Goal: Task Accomplishment & Management: Manage account settings

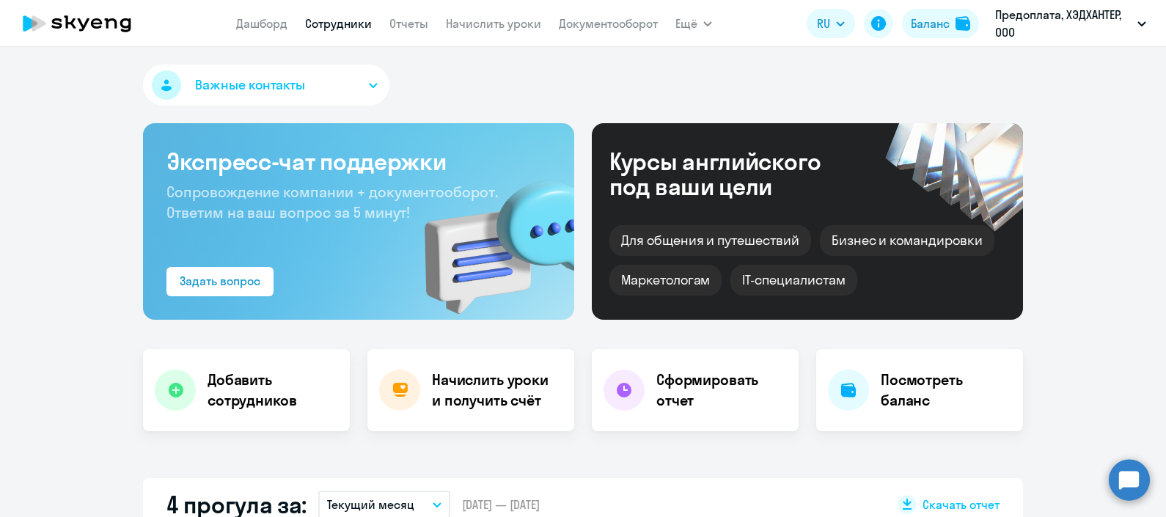
click at [339, 30] on link "Сотрудники" at bounding box center [338, 23] width 67 height 15
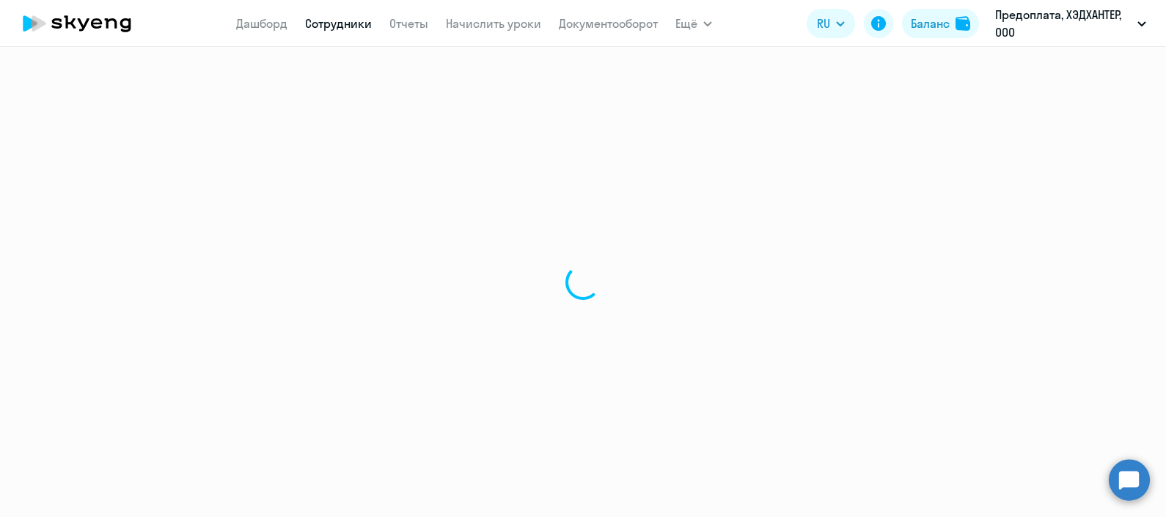
select select "30"
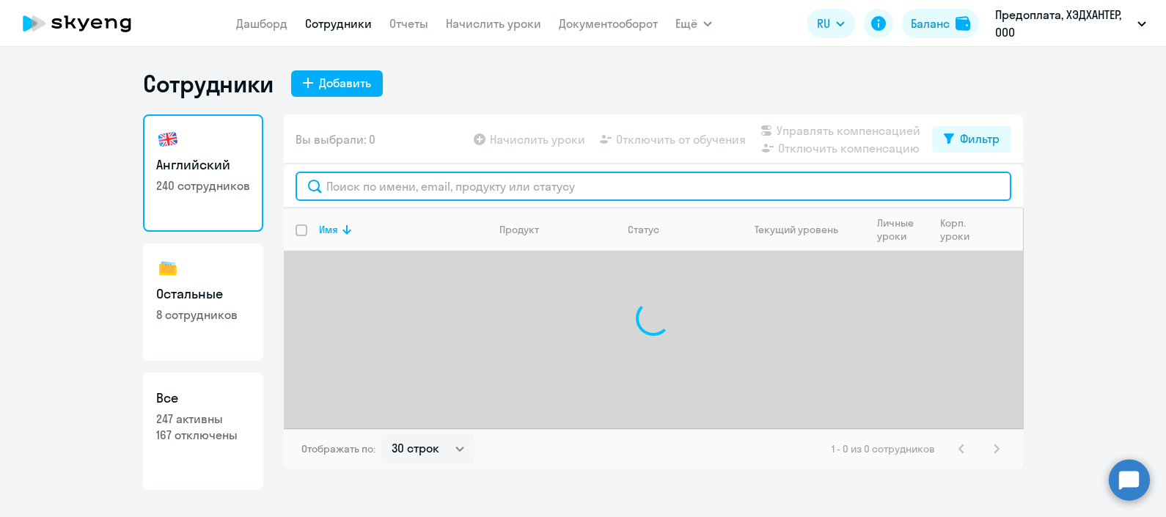
click at [400, 187] on input "text" at bounding box center [654, 186] width 716 height 29
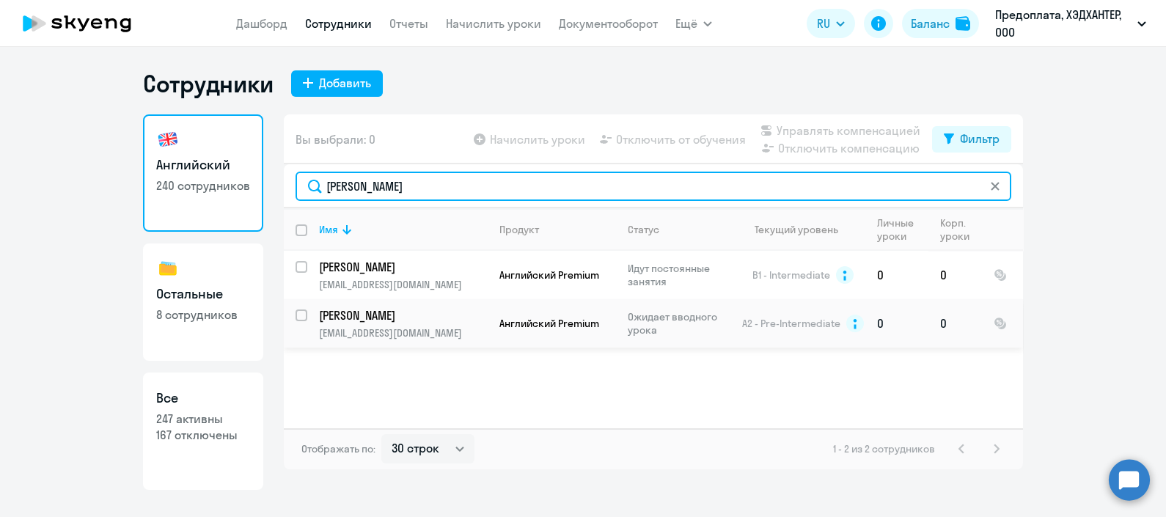
type input "[PERSON_NAME]"
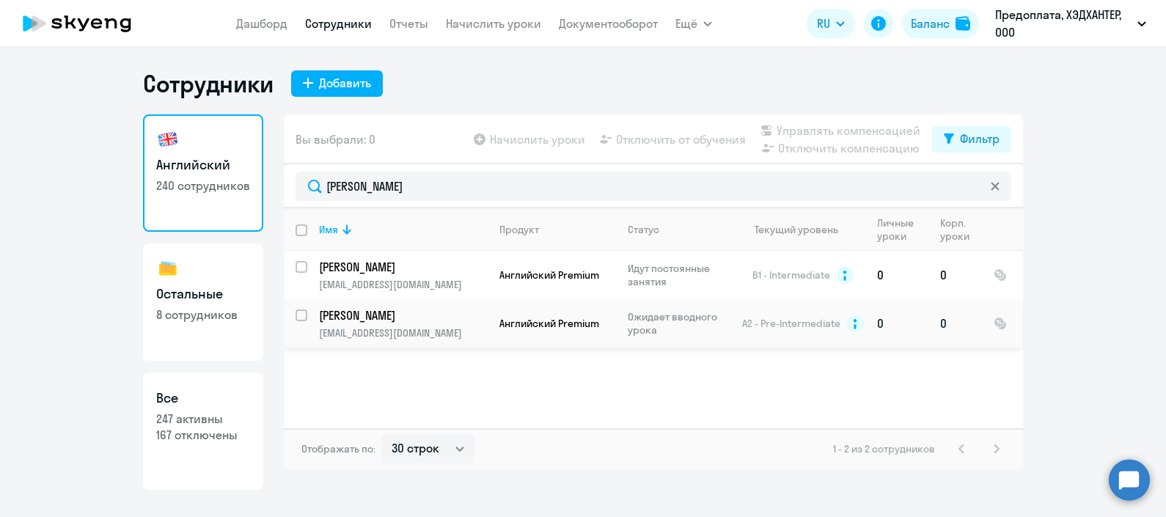
click at [303, 316] on input "select row 10527538" at bounding box center [310, 323] width 29 height 29
checkbox input "true"
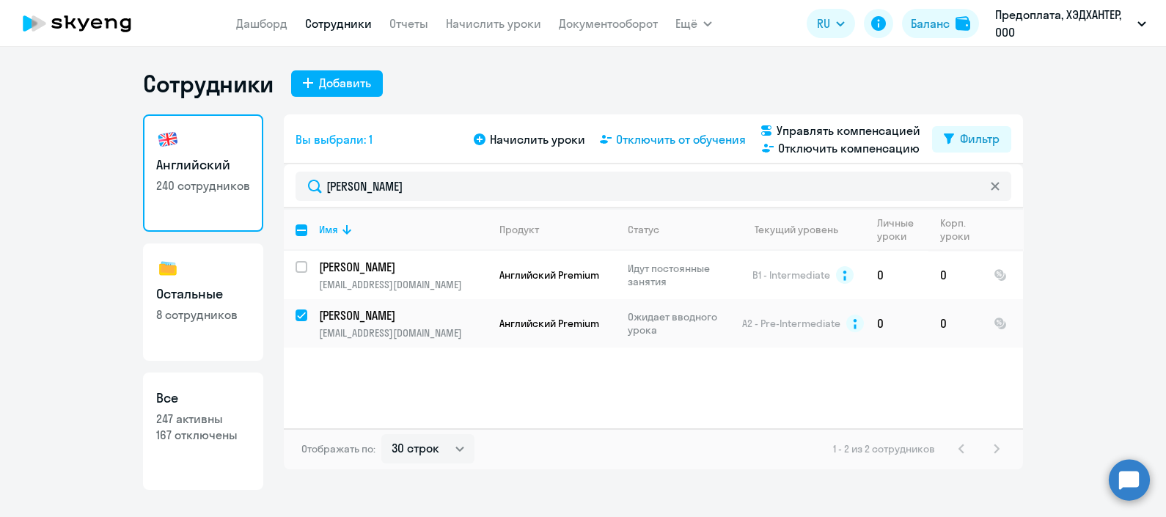
click at [720, 142] on span "Отключить от обучения" at bounding box center [681, 140] width 130 height 18
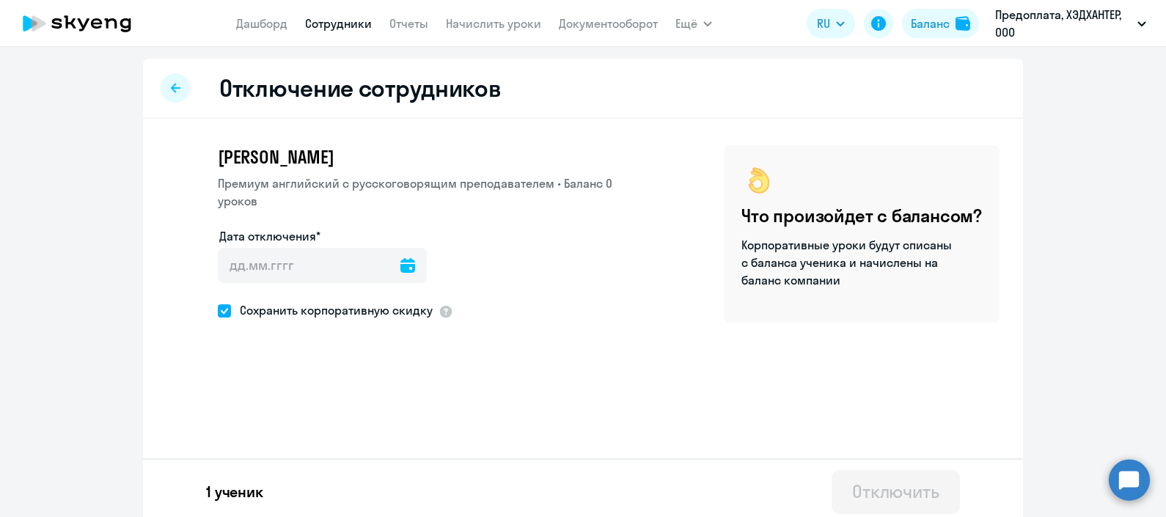
click at [400, 264] on icon at bounding box center [407, 265] width 15 height 15
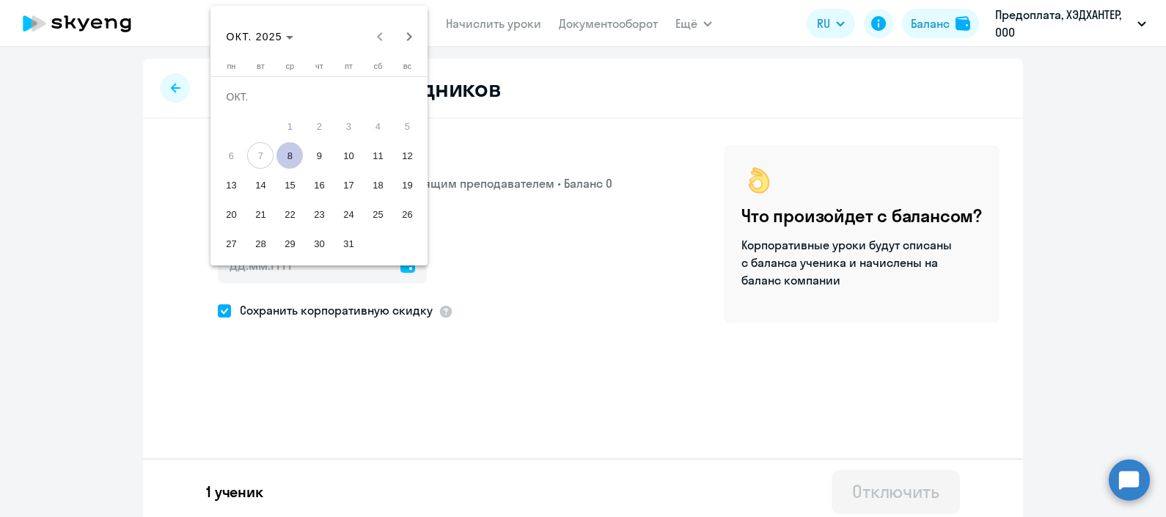
click at [289, 155] on span "8" at bounding box center [289, 155] width 26 height 26
type input "[DATE]"
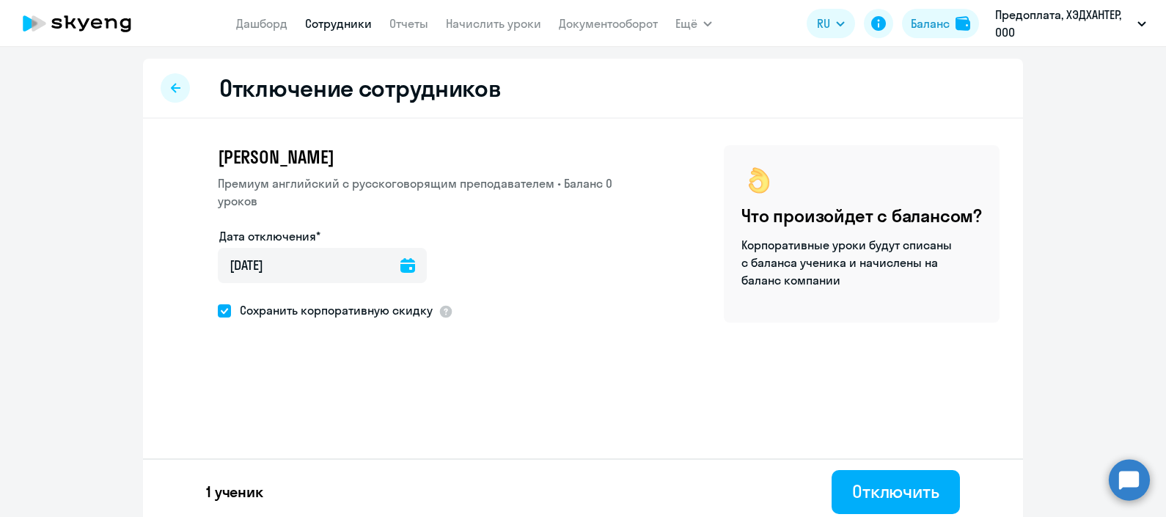
scroll to position [7, 0]
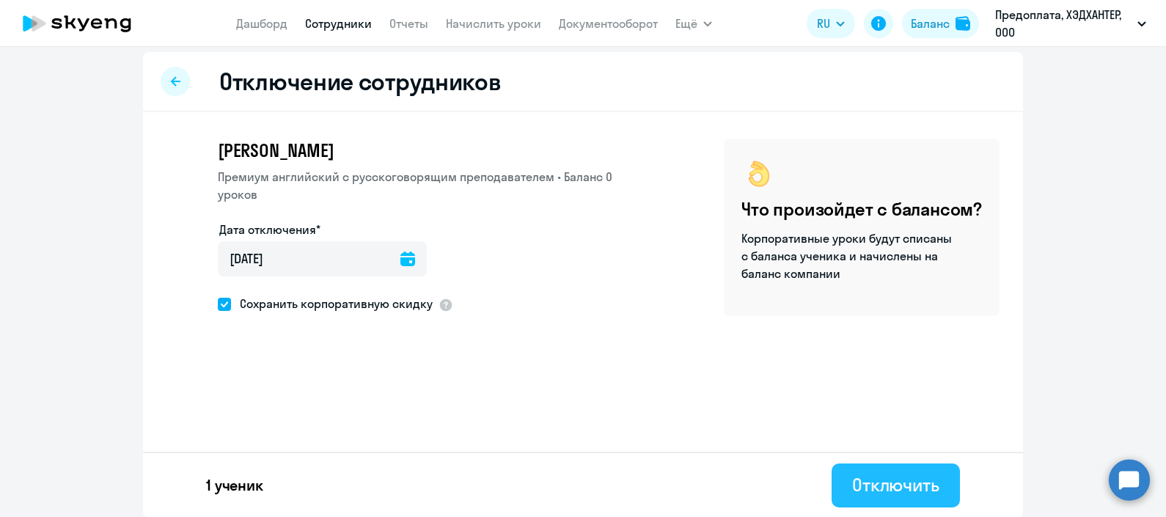
click at [909, 488] on div "Отключить" at bounding box center [895, 484] width 87 height 23
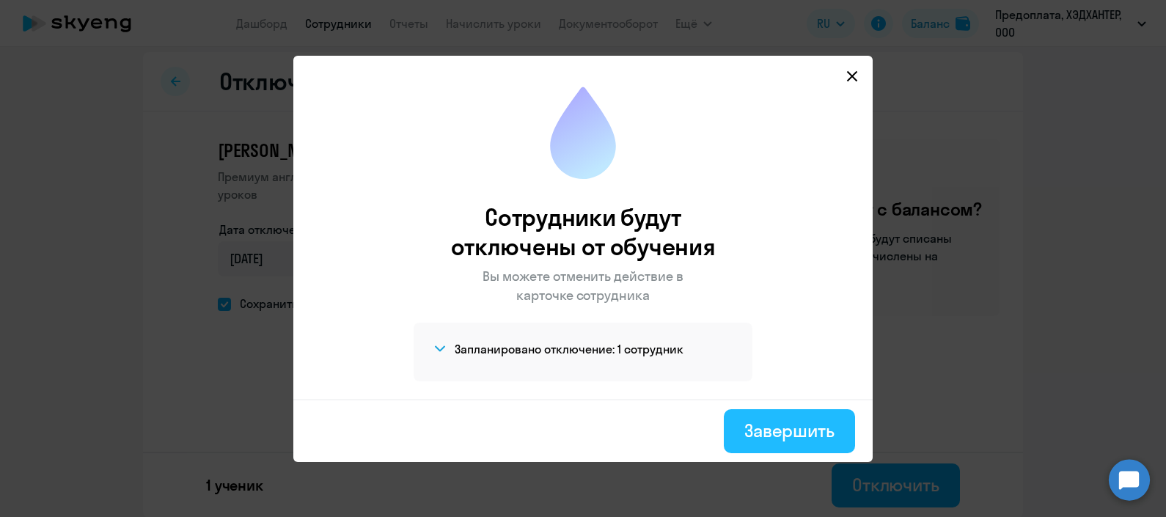
click at [795, 425] on div "Завершить" at bounding box center [789, 430] width 90 height 23
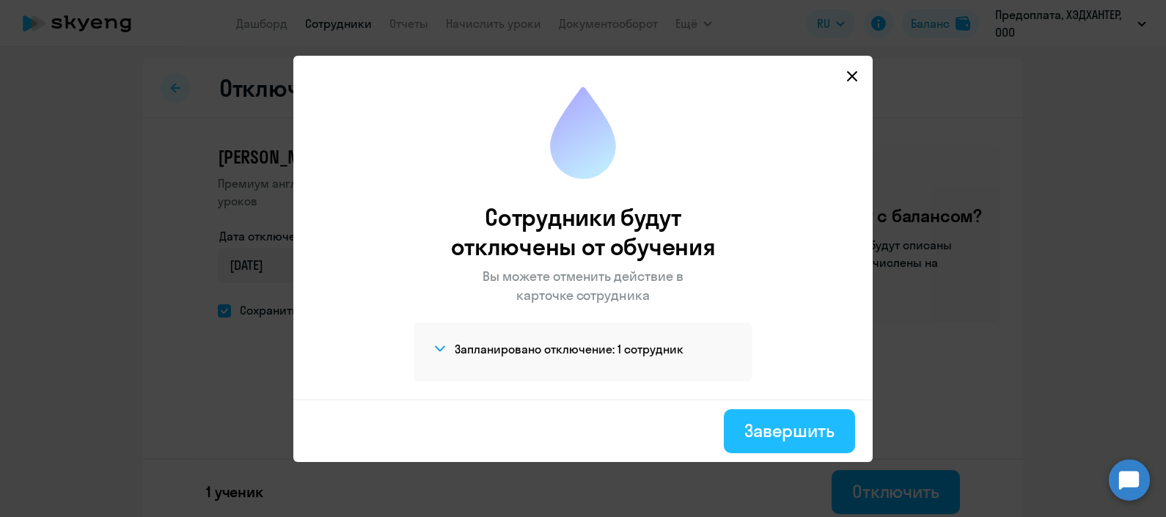
select select "30"
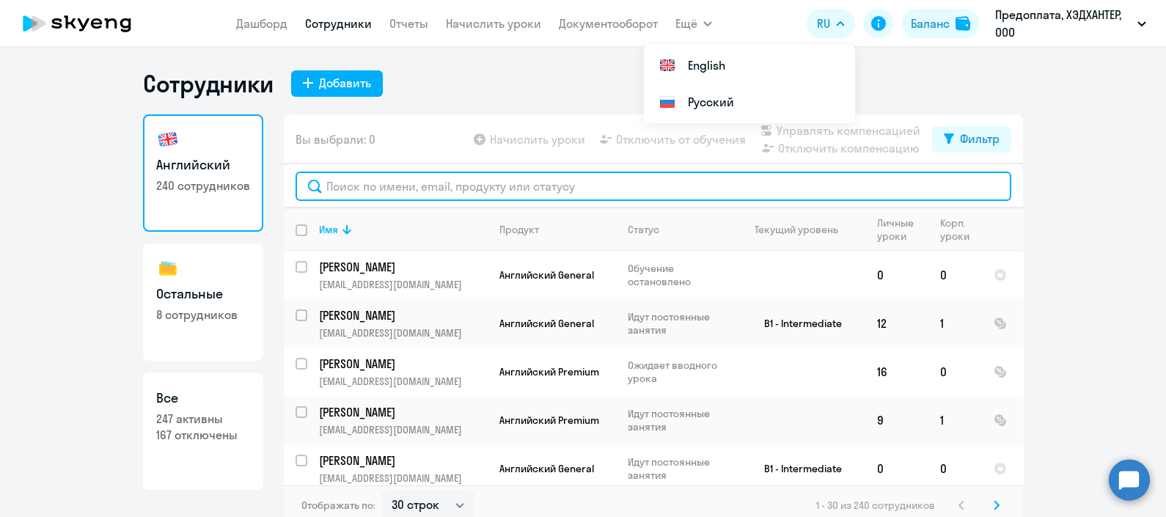
click at [455, 176] on input "text" at bounding box center [654, 186] width 716 height 29
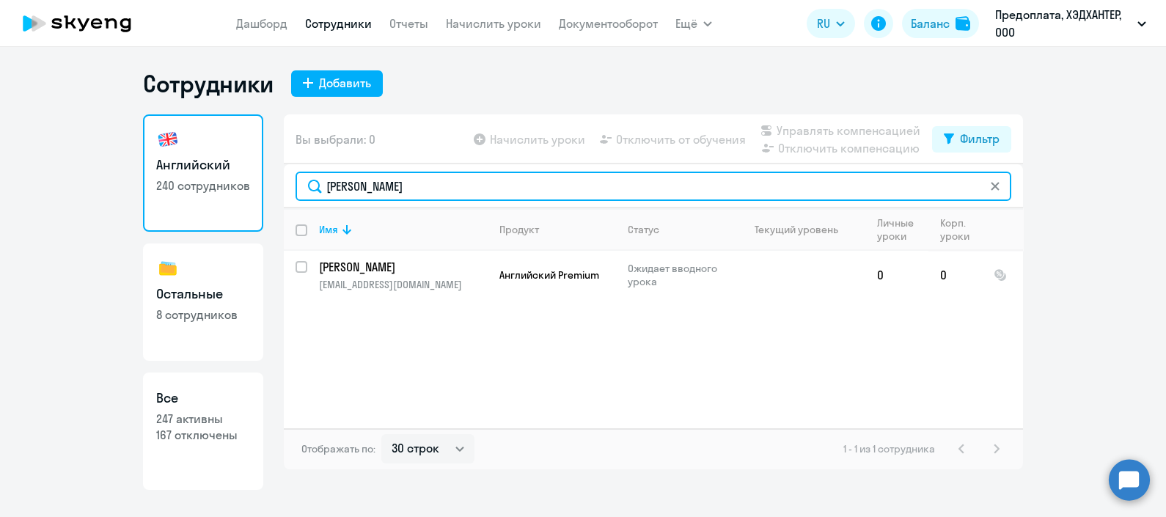
type input "[PERSON_NAME]"
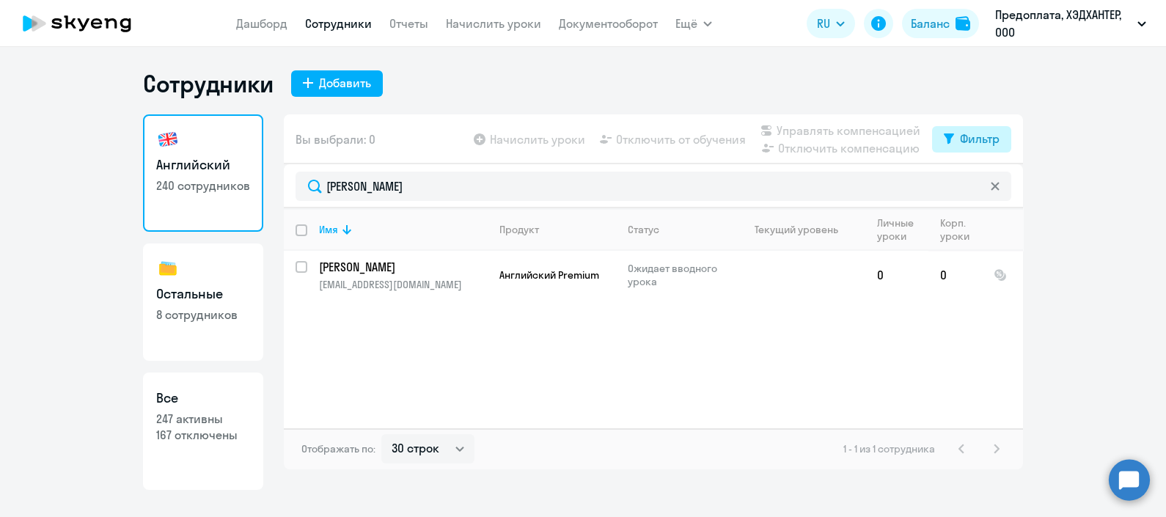
click at [963, 138] on div "Фильтр" at bounding box center [980, 139] width 40 height 18
click at [995, 187] on span at bounding box center [986, 187] width 25 height 15
click at [974, 186] on input "checkbox" at bounding box center [974, 186] width 1 height 1
checkbox input "true"
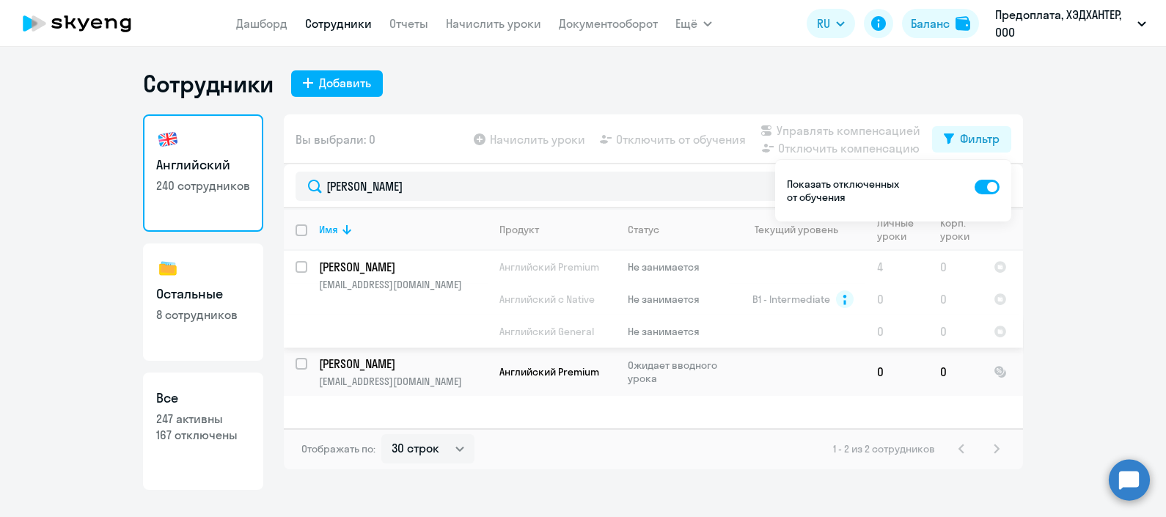
click at [368, 270] on p "[PERSON_NAME]" at bounding box center [402, 267] width 166 height 16
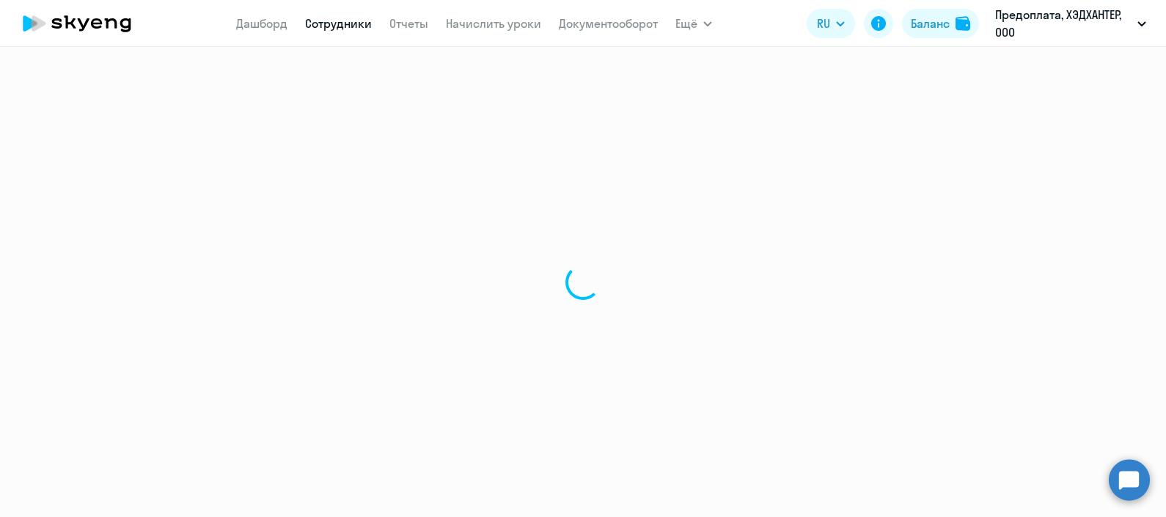
select select "english"
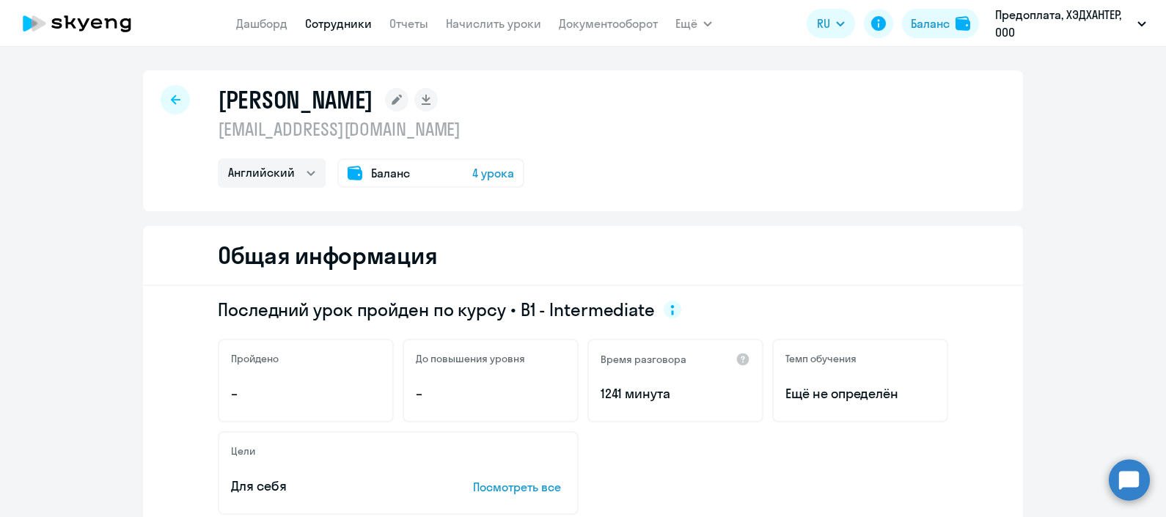
click at [164, 114] on div "[PERSON_NAME] [EMAIL_ADDRESS][DOMAIN_NAME] Английский Баланс 4 урока" at bounding box center [583, 140] width 880 height 141
click at [171, 100] on icon at bounding box center [176, 100] width 10 height 10
select select "30"
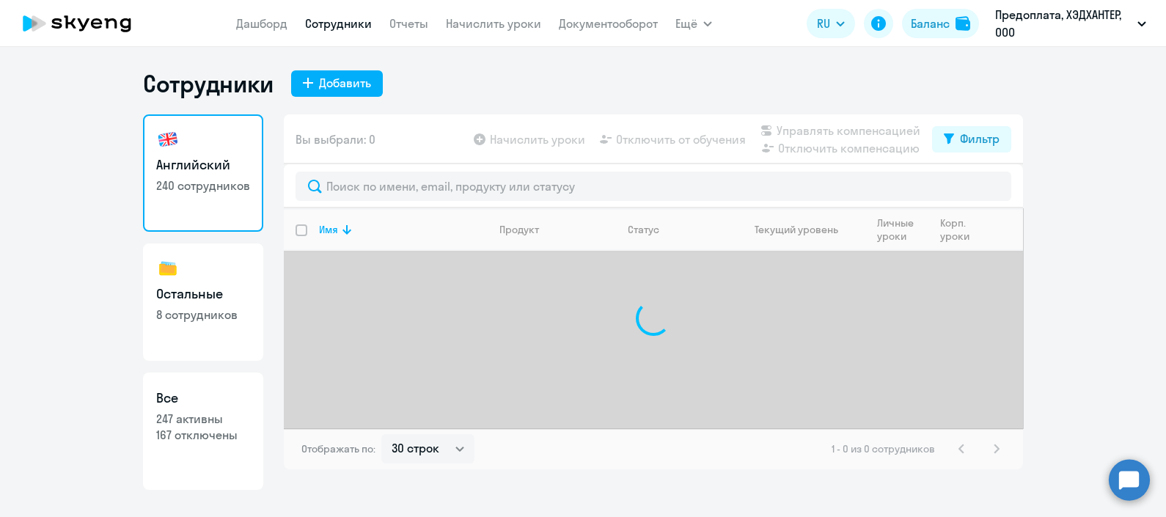
click at [227, 417] on p "247 активны" at bounding box center [203, 419] width 94 height 16
select select "30"
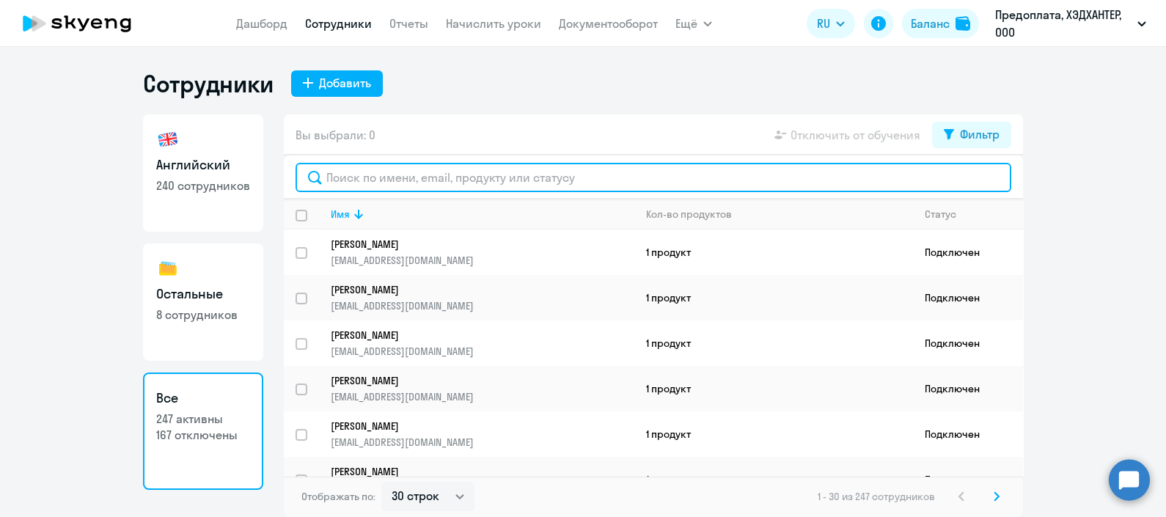
click at [479, 177] on input "text" at bounding box center [654, 177] width 716 height 29
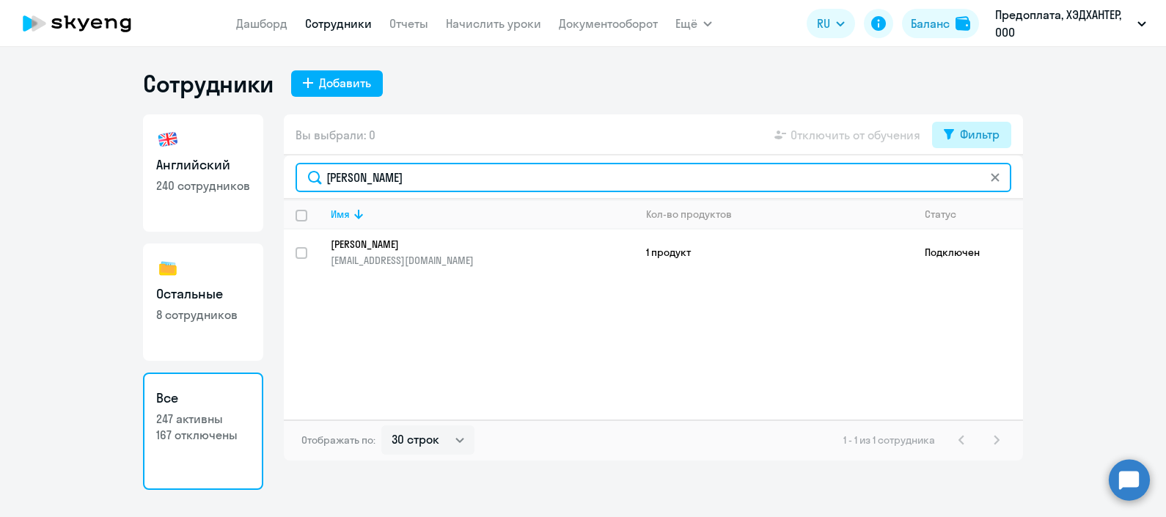
type input "[PERSON_NAME]"
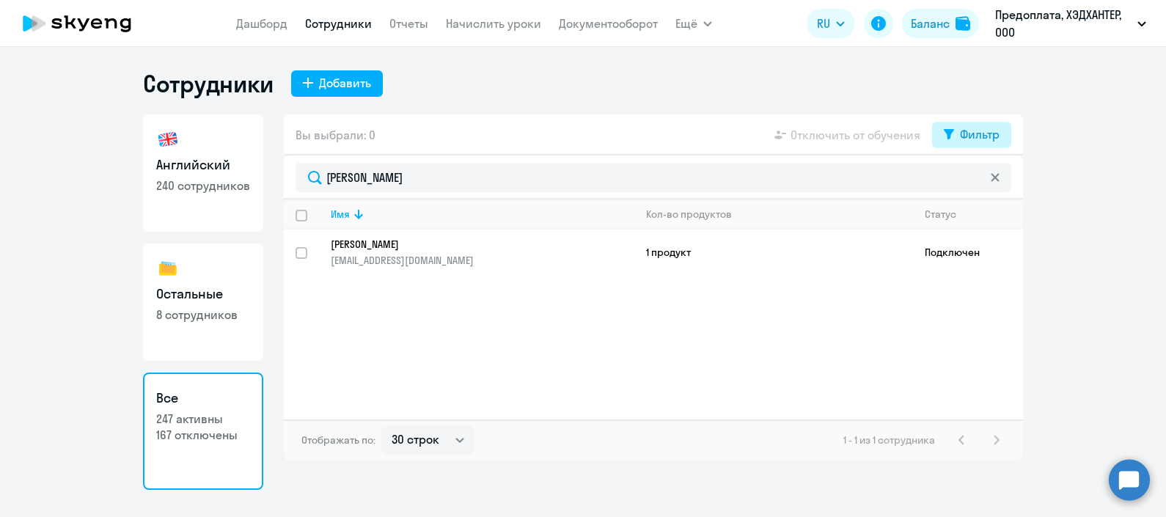
click at [972, 133] on div "Фильтр" at bounding box center [980, 134] width 40 height 18
click at [986, 179] on span at bounding box center [986, 182] width 25 height 15
click at [974, 181] on input "checkbox" at bounding box center [974, 181] width 1 height 1
checkbox input "true"
